Goal: Communication & Community: Participate in discussion

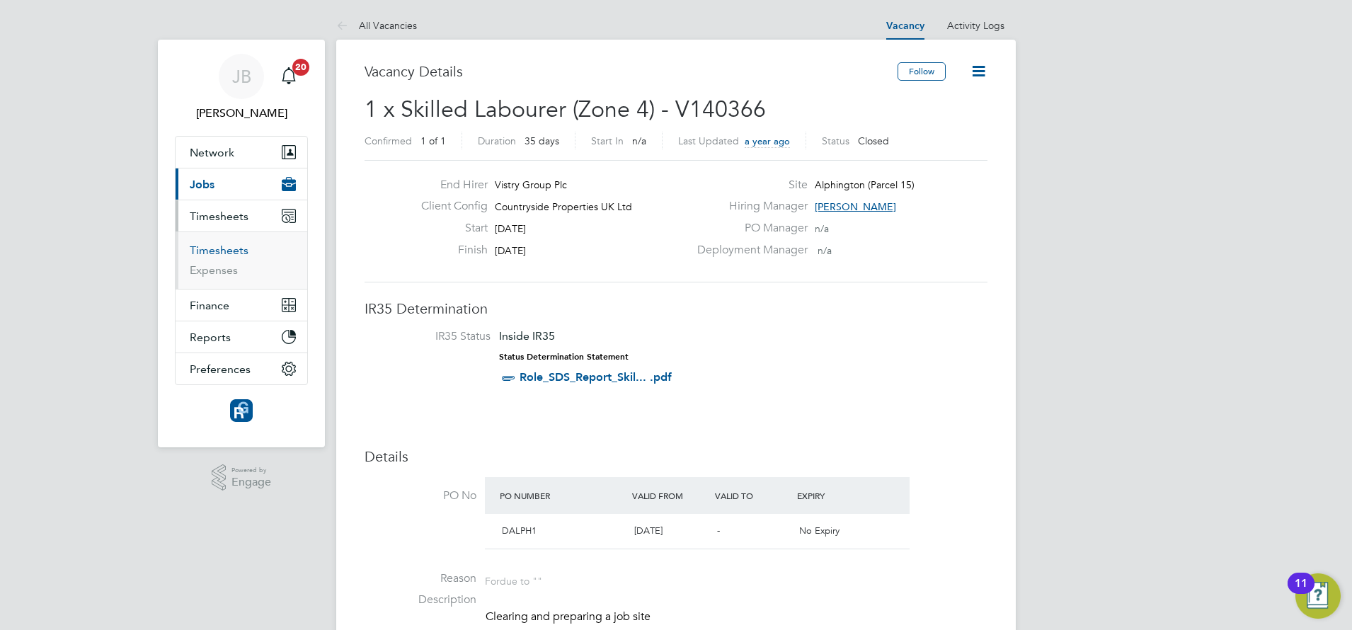
click at [222, 252] on link "Timesheets" at bounding box center [219, 249] width 59 height 13
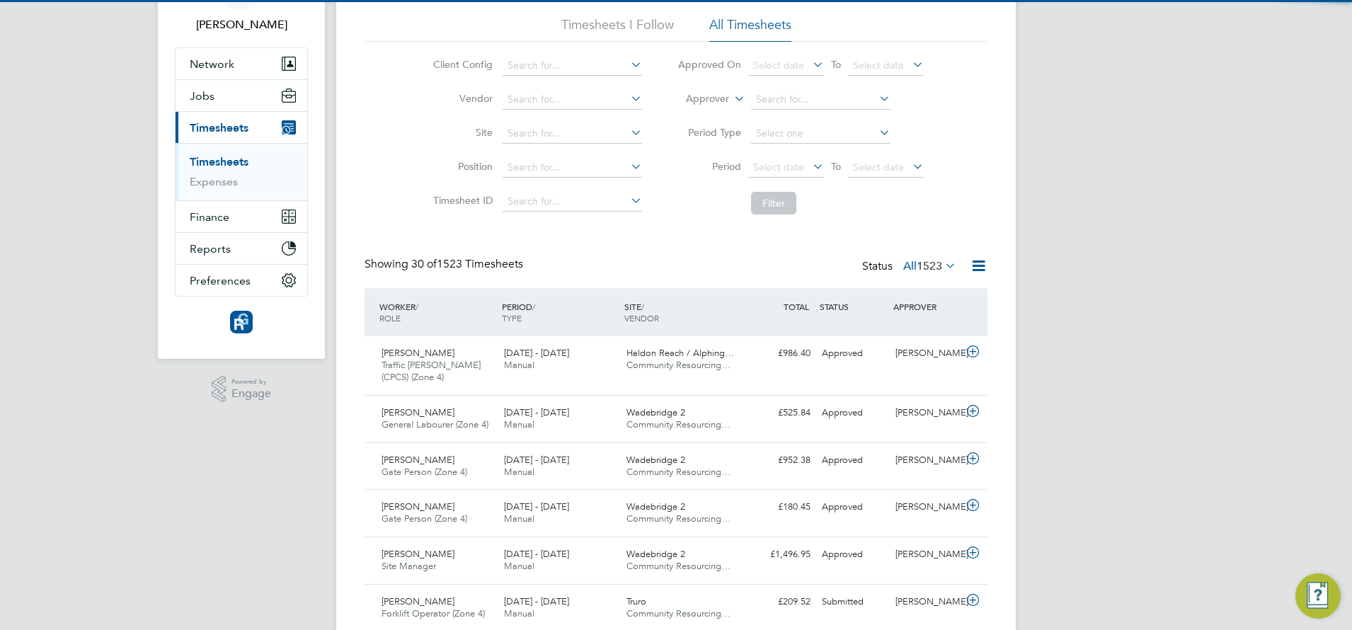
scroll to position [7, 7]
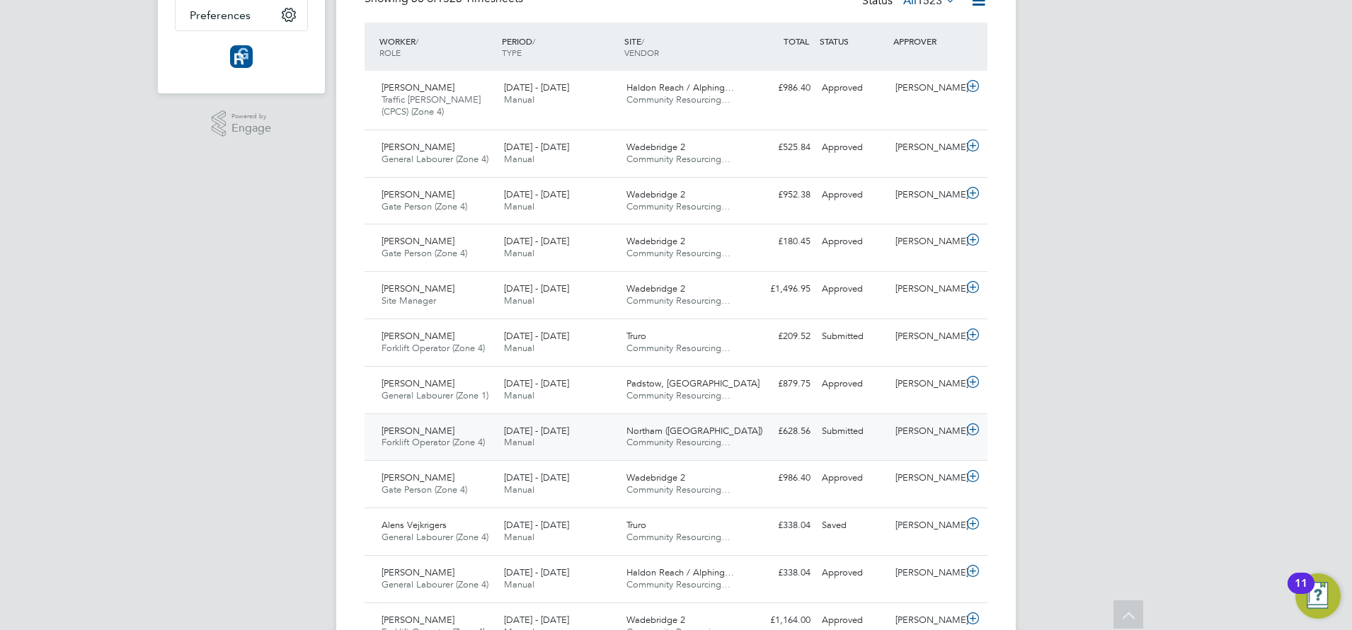
click at [476, 425] on div "[PERSON_NAME] Forklift Operator (Zone 4) [DATE] - [DATE]" at bounding box center [437, 437] width 122 height 35
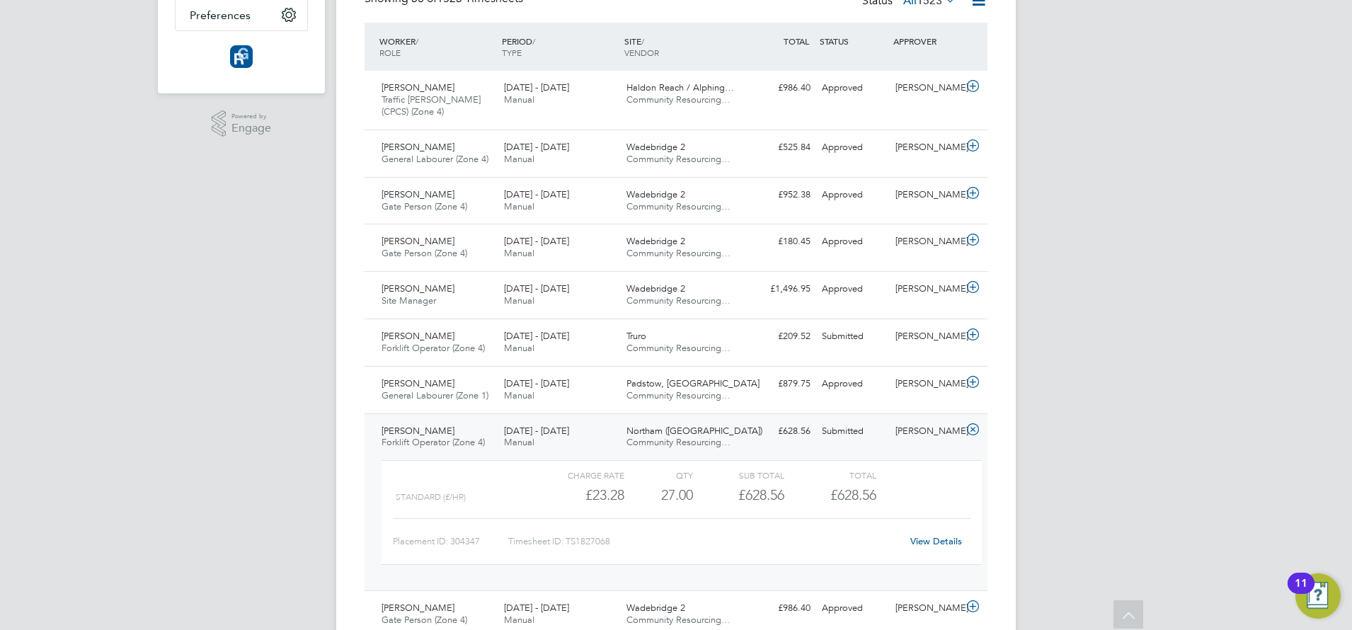
click at [931, 541] on link "View Details" at bounding box center [936, 541] width 52 height 12
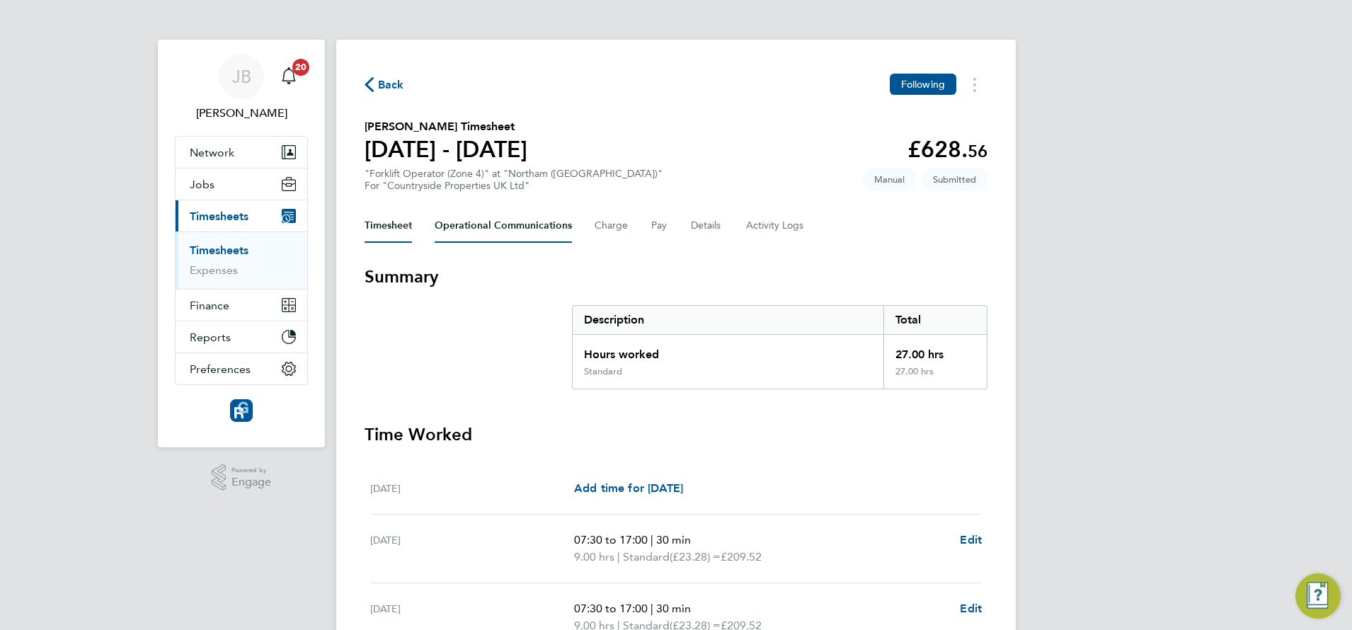
click at [563, 224] on Communications-tab "Operational Communications" at bounding box center [503, 226] width 137 height 34
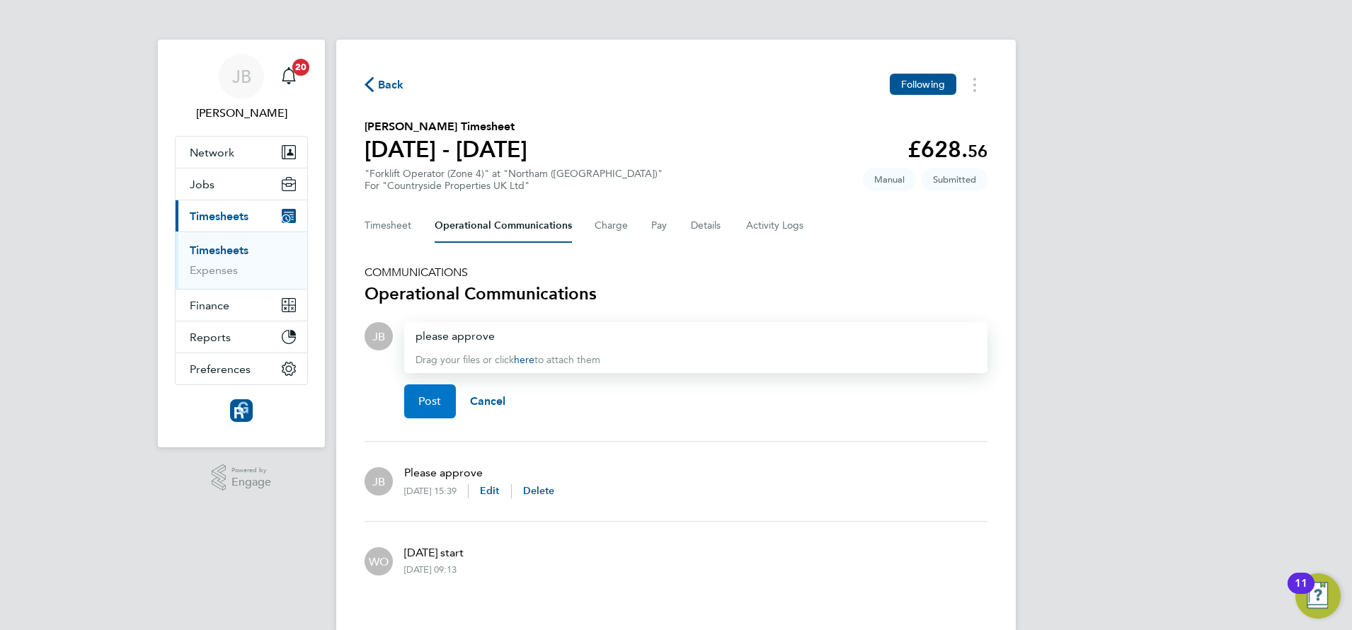
click at [430, 393] on button "Post" at bounding box center [430, 401] width 52 height 34
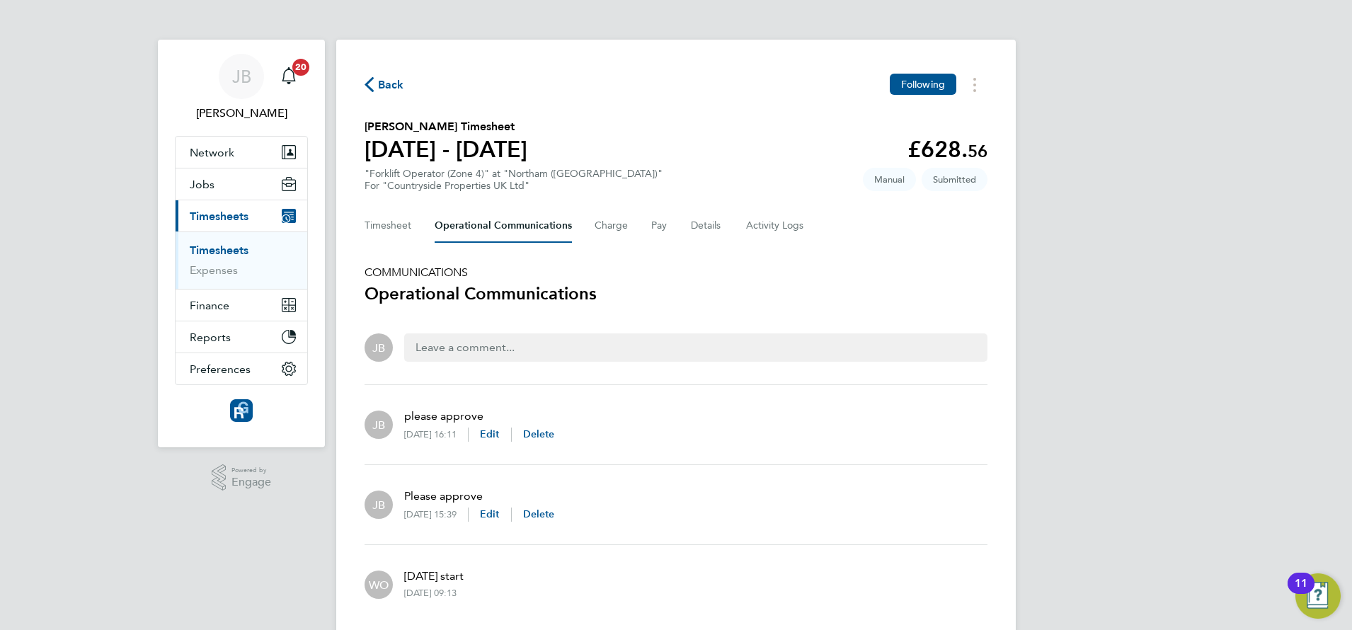
click at [386, 86] on span "Back" at bounding box center [391, 84] width 26 height 17
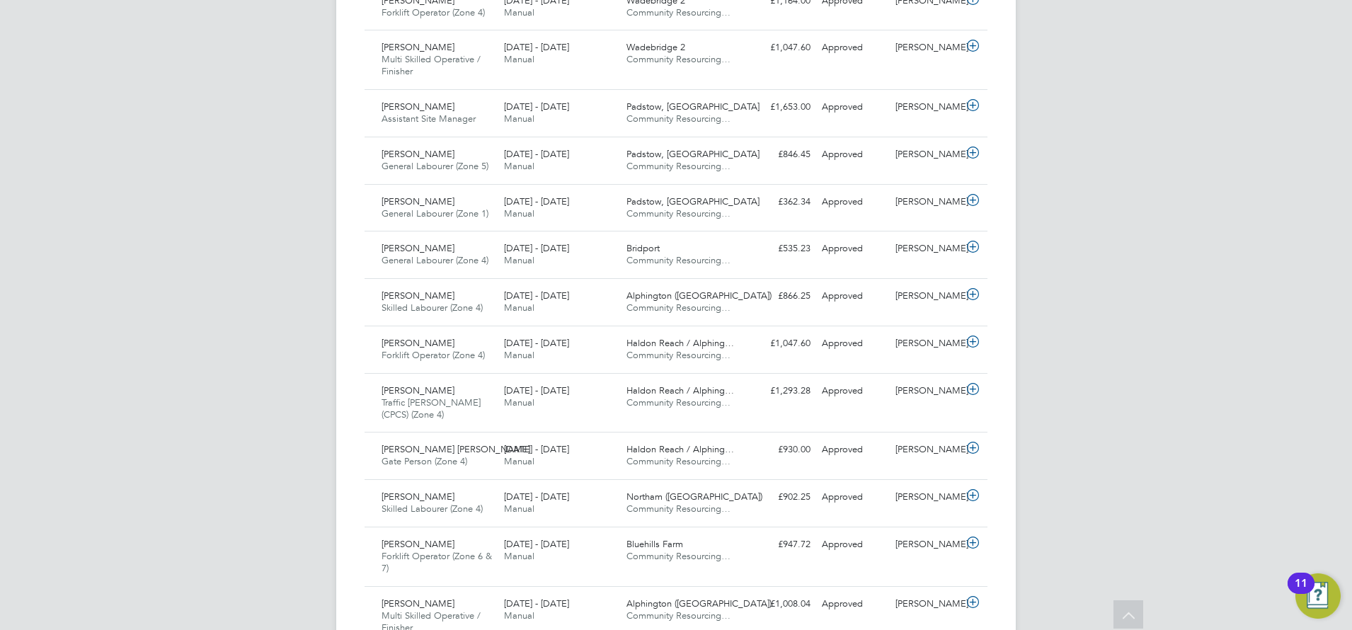
click at [437, 500] on div "Eric Kelly Skilled Labourer (Zone 4) 15 - 21 Sep 2025" at bounding box center [437, 502] width 122 height 35
